Goal: Task Accomplishment & Management: Use online tool/utility

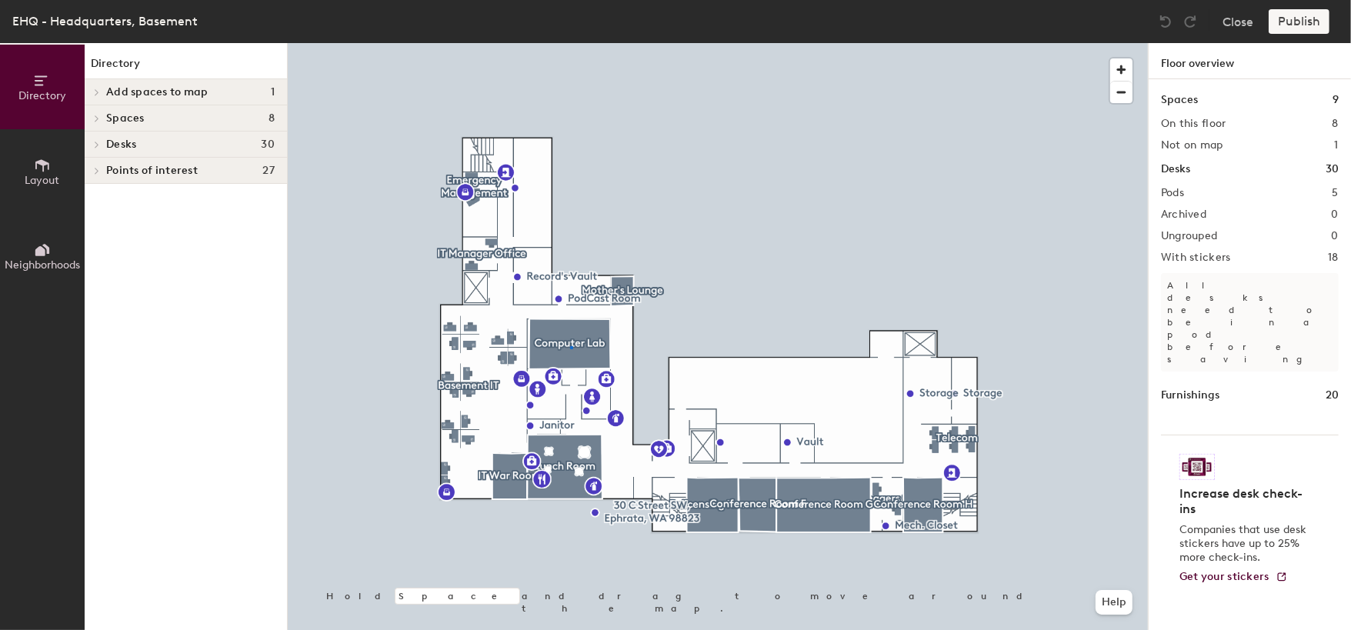
click at [570, 43] on div at bounding box center [718, 43] width 860 height 0
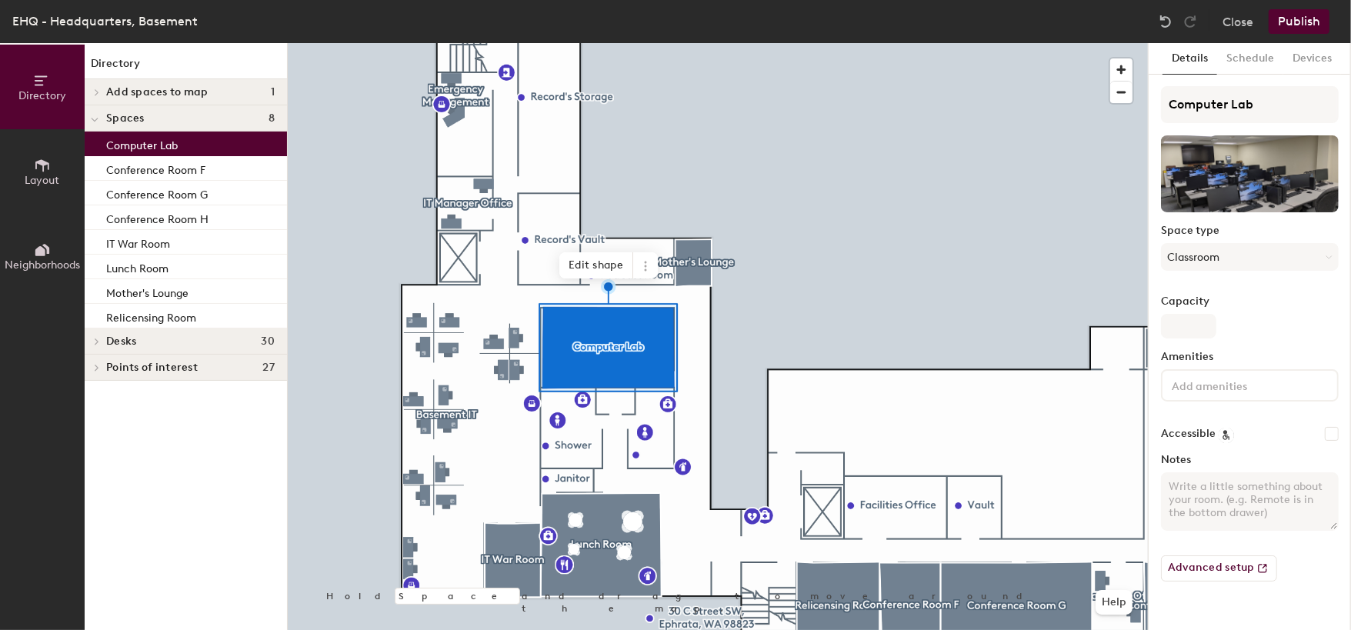
click at [26, 231] on button "Neighborhoods" at bounding box center [42, 256] width 85 height 85
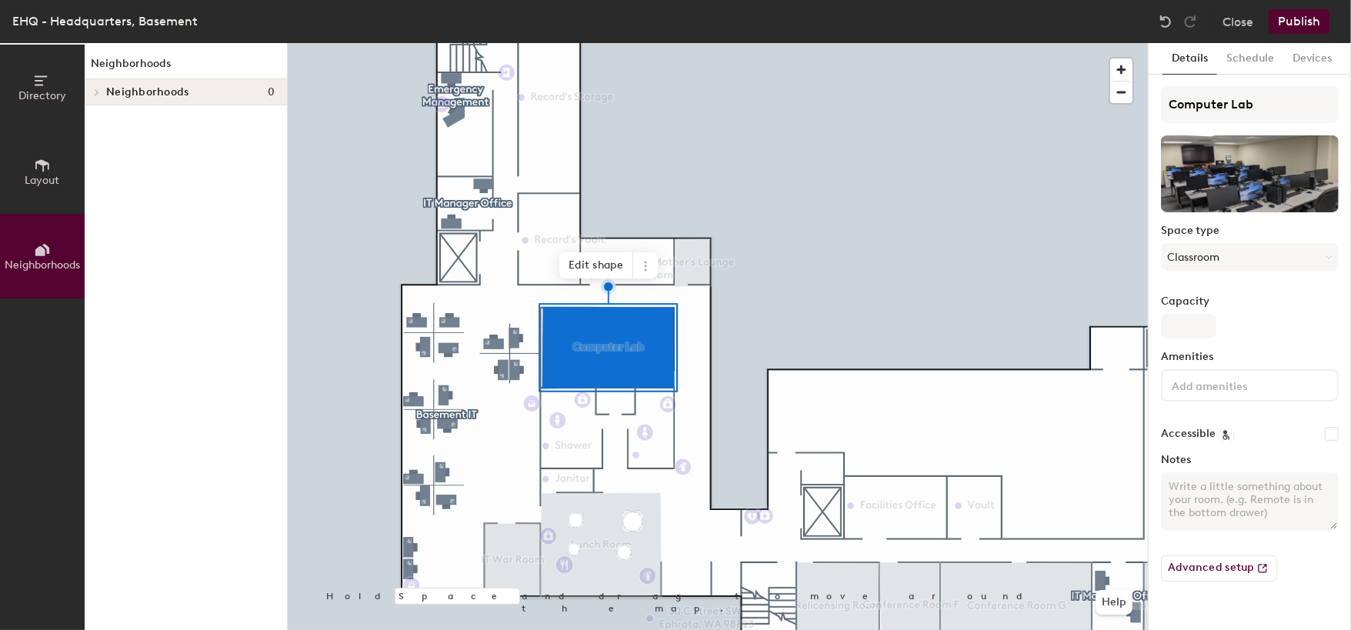
click at [131, 99] on div "Neighborhoods 0" at bounding box center [186, 92] width 202 height 26
click at [111, 104] on div "Neighborhoods 0" at bounding box center [186, 92] width 202 height 26
click at [24, 208] on button "Layout" at bounding box center [42, 171] width 85 height 85
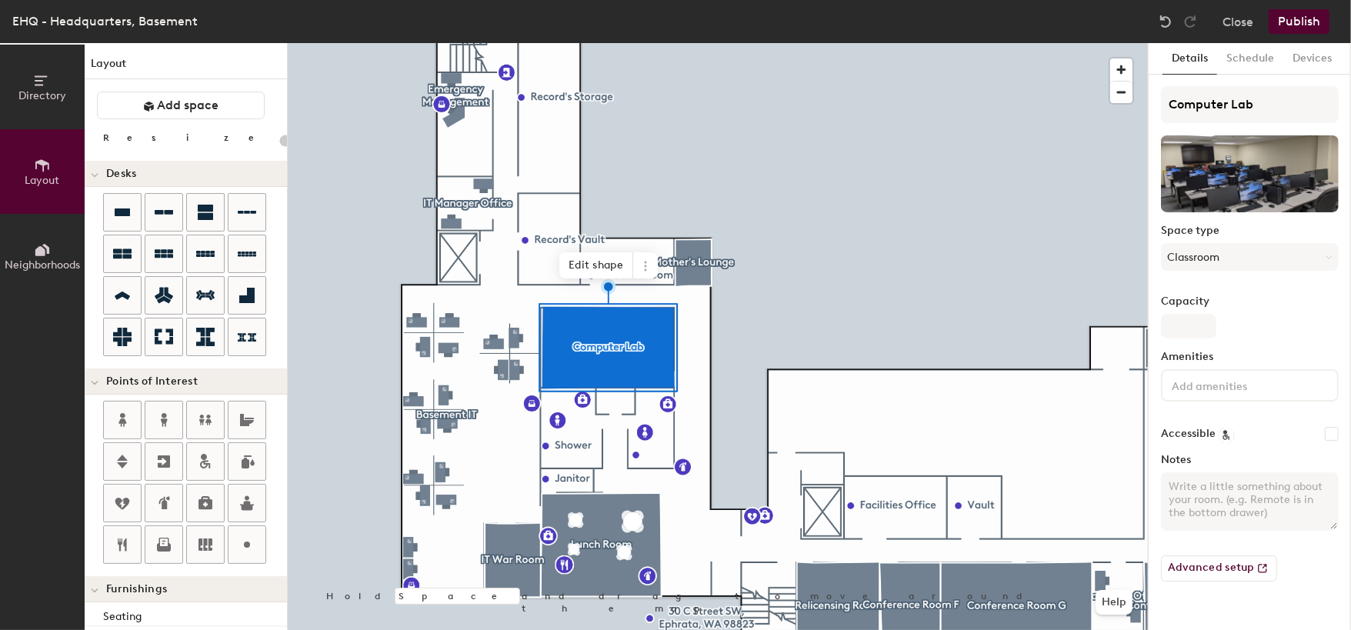
click at [1297, 16] on button "Publish" at bounding box center [1299, 21] width 61 height 25
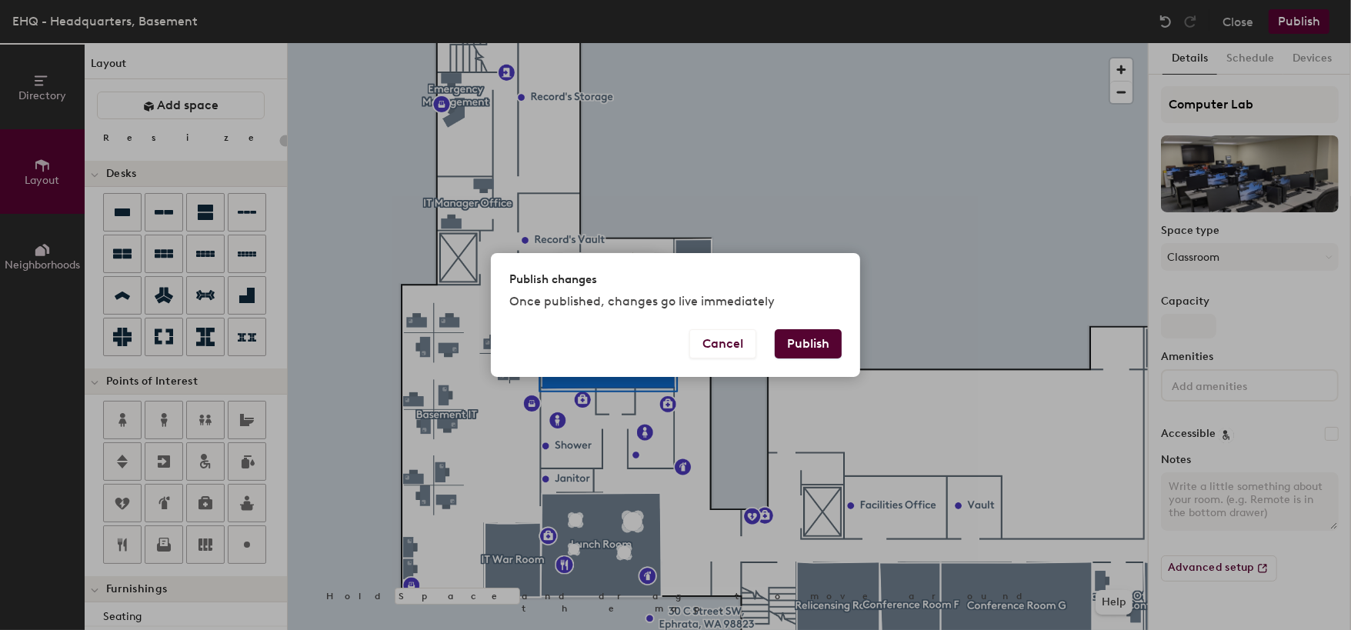
click at [816, 351] on button "Publish" at bounding box center [808, 343] width 67 height 29
type input "20"
